Goal: Download file/media

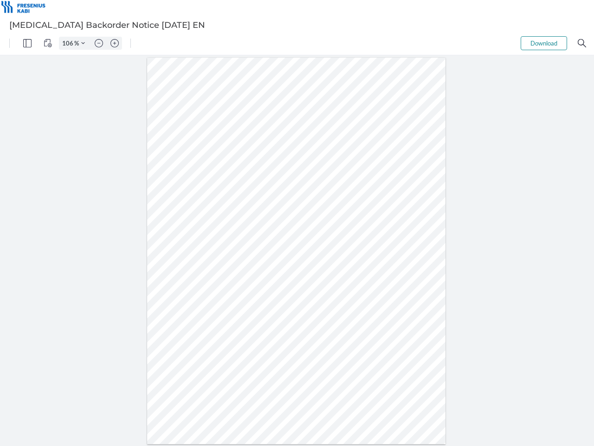
click at [27, 43] on img "Panel" at bounding box center [27, 43] width 8 height 8
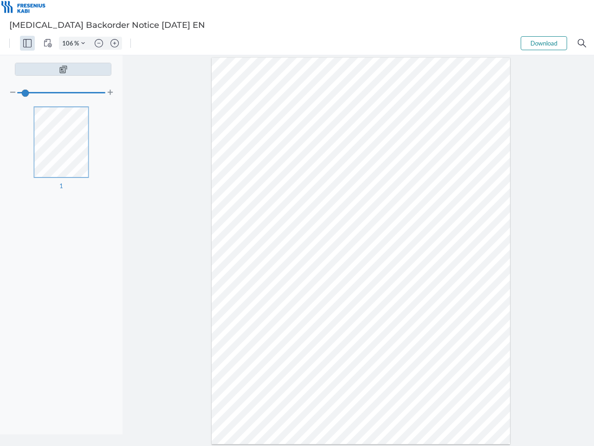
click at [48, 43] on img "View Controls" at bounding box center [48, 43] width 8 height 8
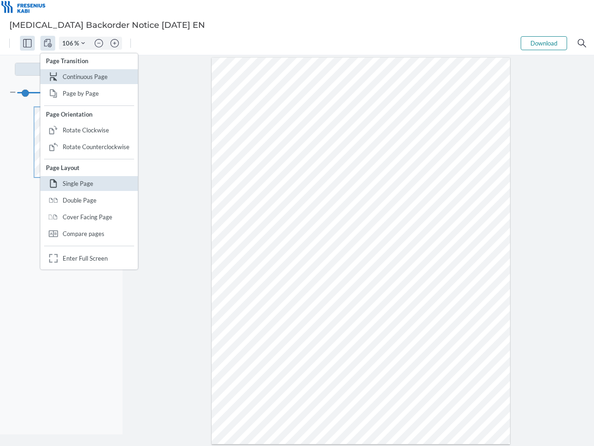
click at [69, 43] on input "106" at bounding box center [66, 43] width 15 height 8
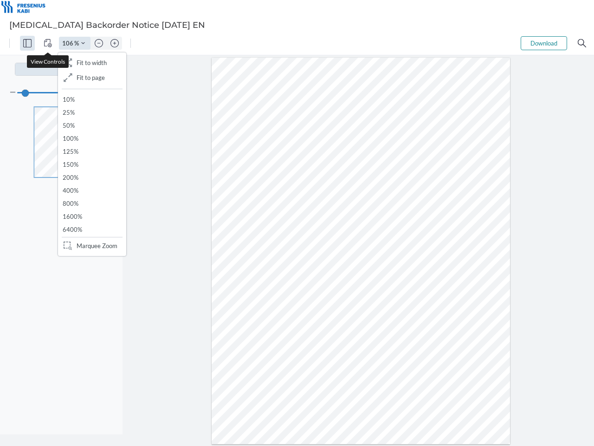
click at [83, 43] on img "Zoom Controls" at bounding box center [83, 43] width 4 height 4
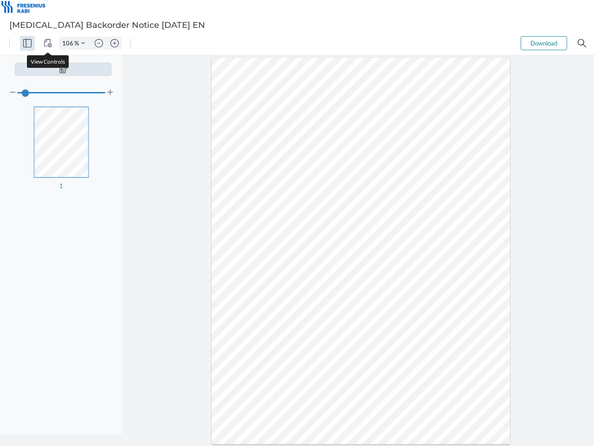
click at [99, 43] on img "Zoom out" at bounding box center [99, 43] width 8 height 8
click at [115, 43] on img "Zoom in" at bounding box center [115, 43] width 8 height 8
type input "106"
click at [544, 43] on button "Download" at bounding box center [544, 43] width 46 height 14
click at [582, 43] on img "Search" at bounding box center [582, 43] width 8 height 8
